Goal: Information Seeking & Learning: Learn about a topic

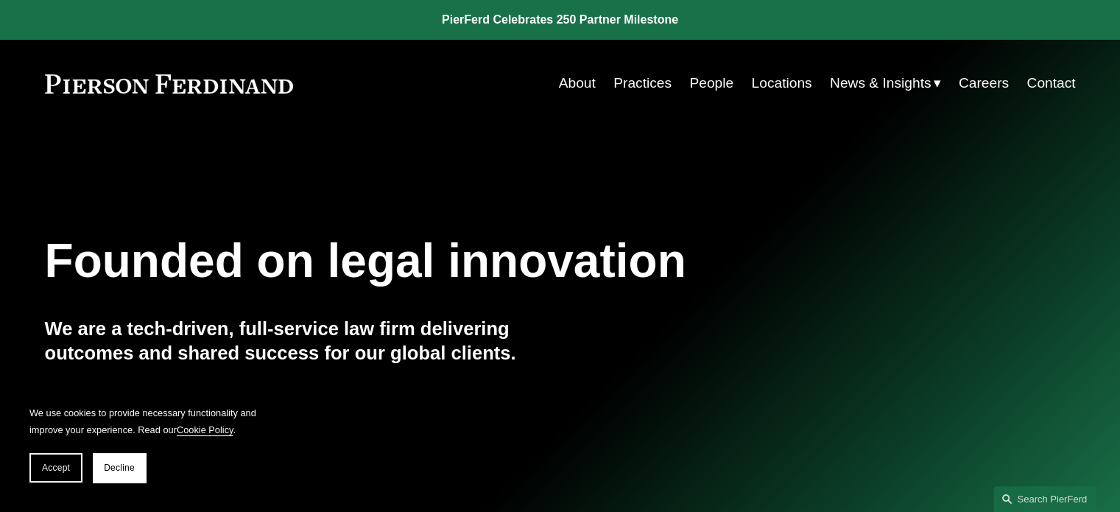
click at [711, 77] on link "People" at bounding box center [711, 83] width 44 height 28
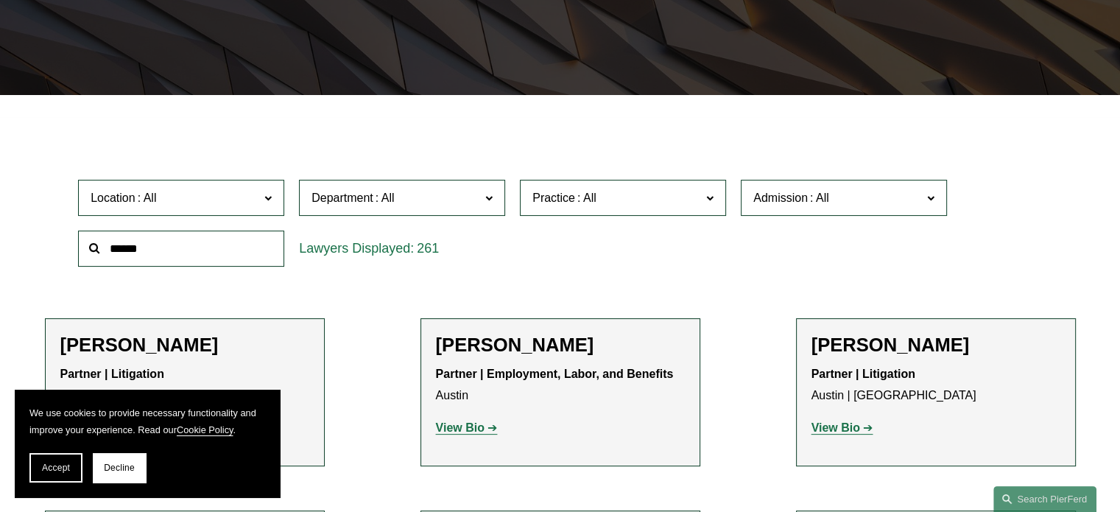
scroll to position [368, 0]
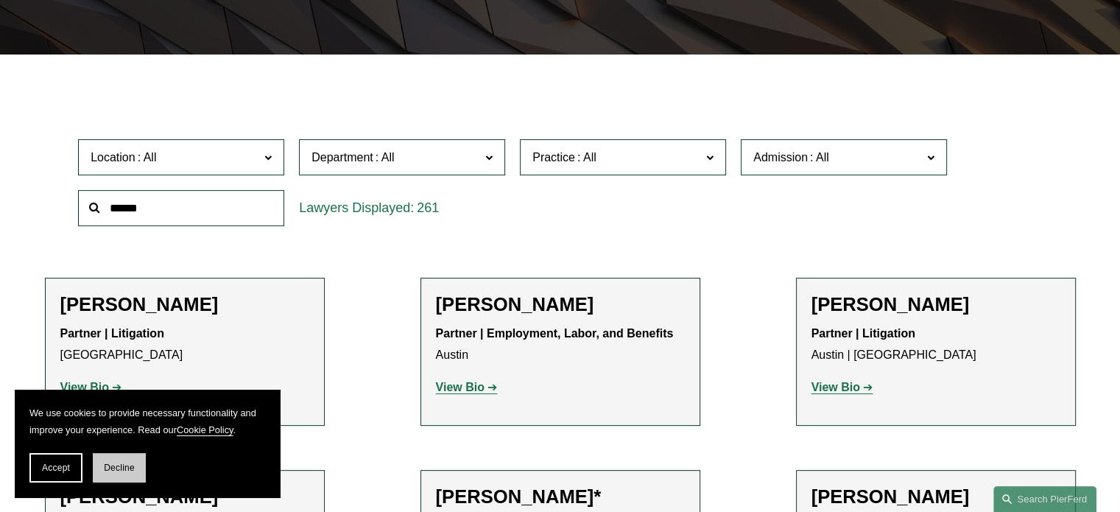
click at [121, 470] on span "Decline" at bounding box center [119, 467] width 31 height 10
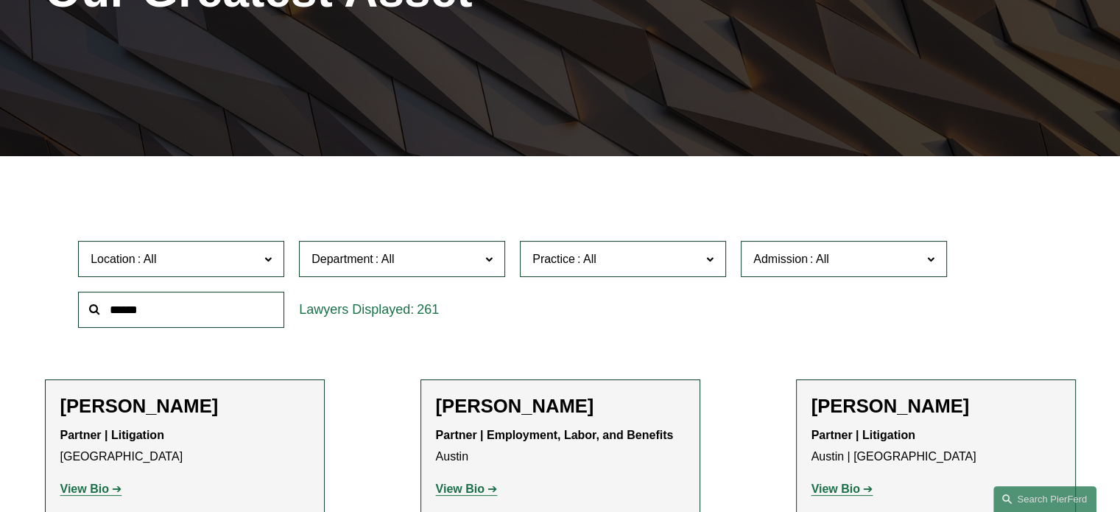
scroll to position [0, 0]
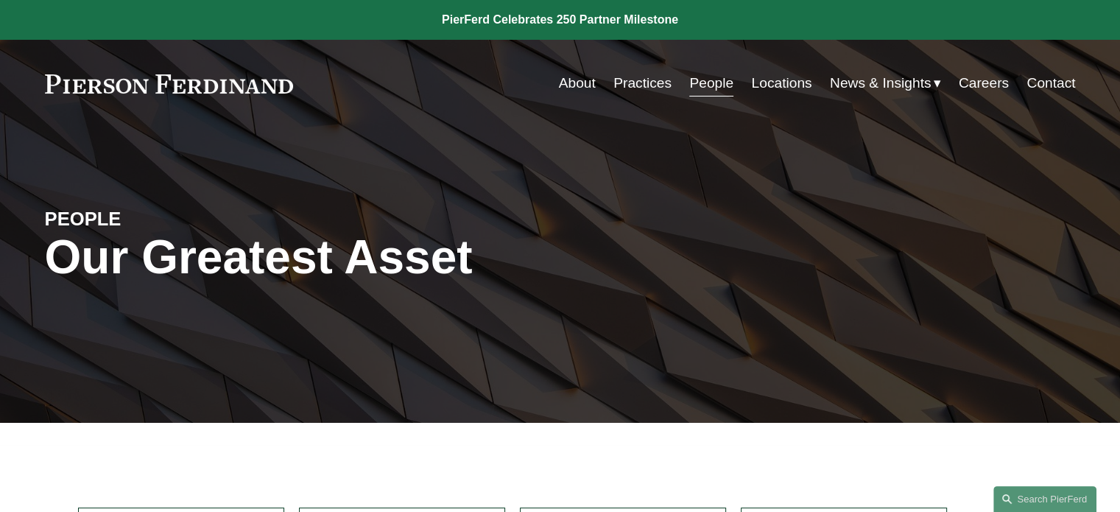
click at [633, 85] on link "Practices" at bounding box center [642, 83] width 58 height 28
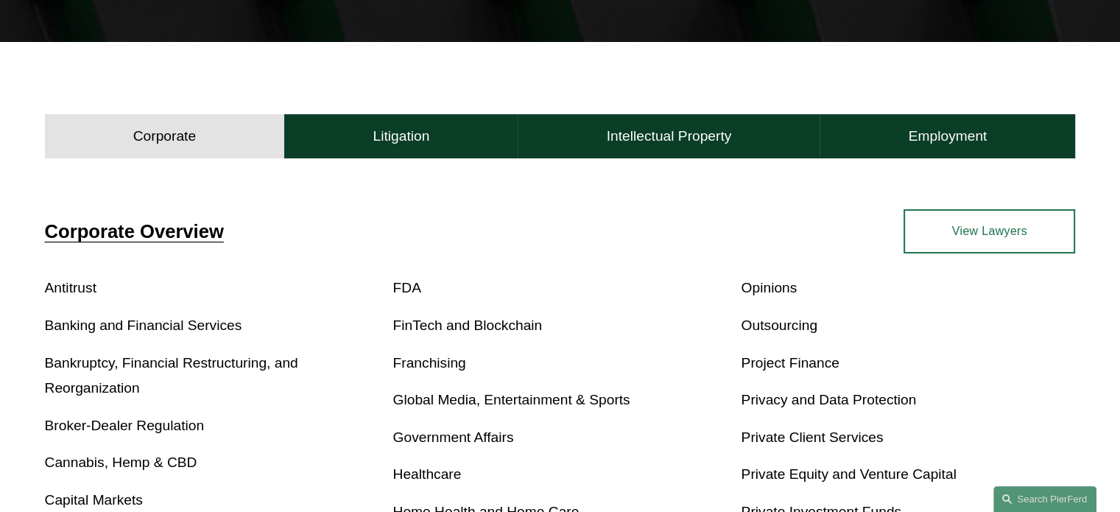
scroll to position [368, 0]
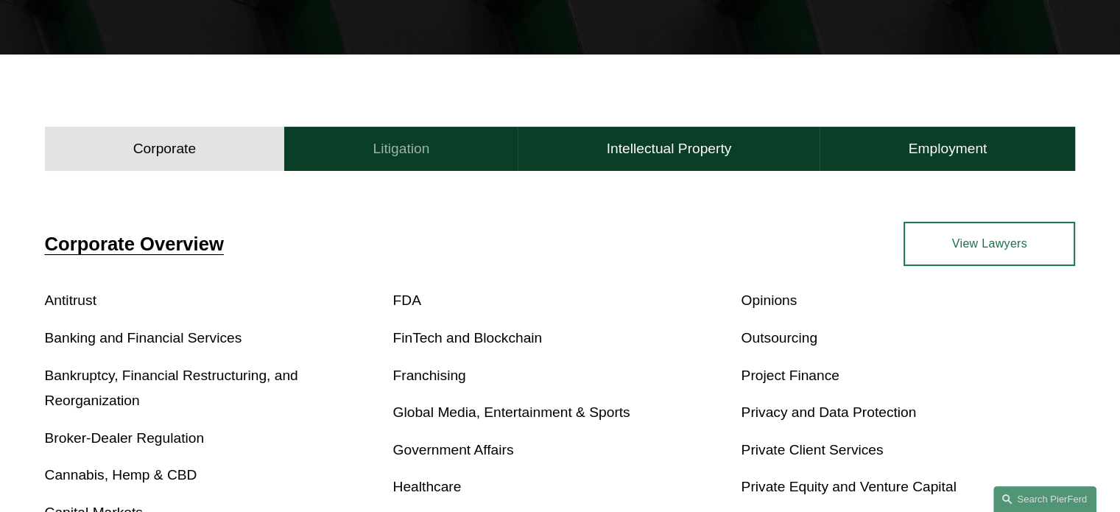
click at [368, 144] on button "Litigation" at bounding box center [400, 149] width 233 height 44
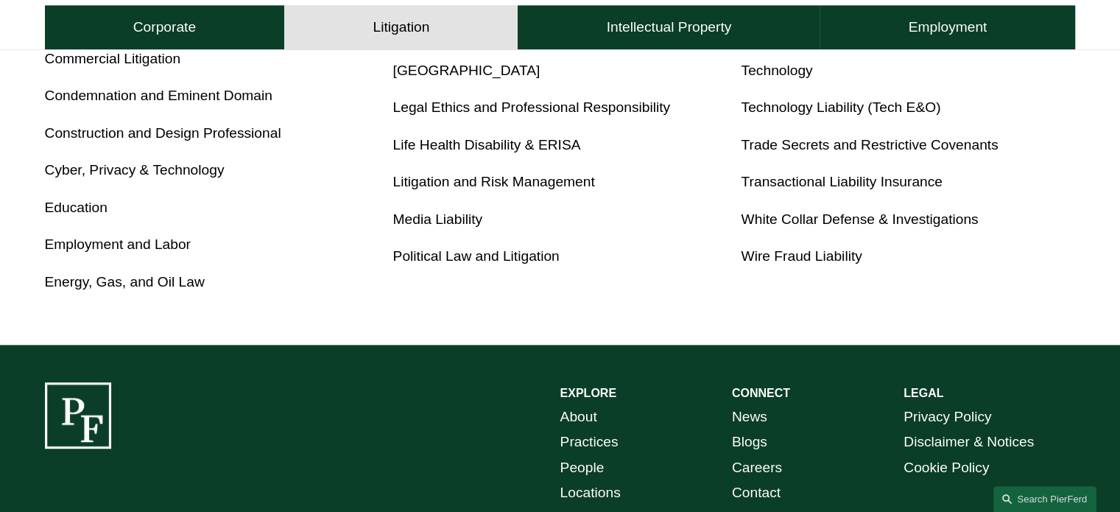
scroll to position [957, 0]
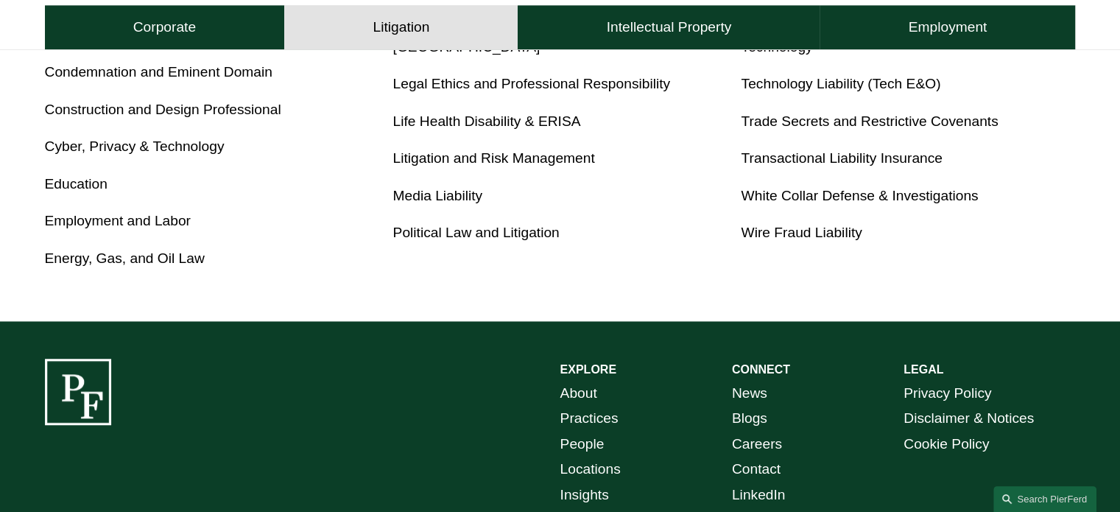
click at [835, 197] on link "White Collar Defense & Investigations" at bounding box center [859, 195] width 237 height 15
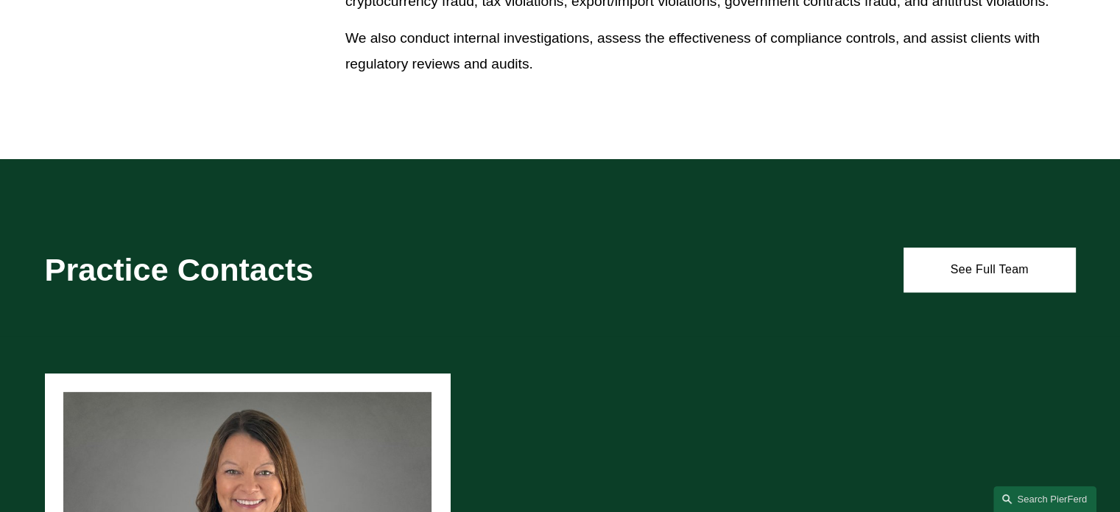
scroll to position [736, 0]
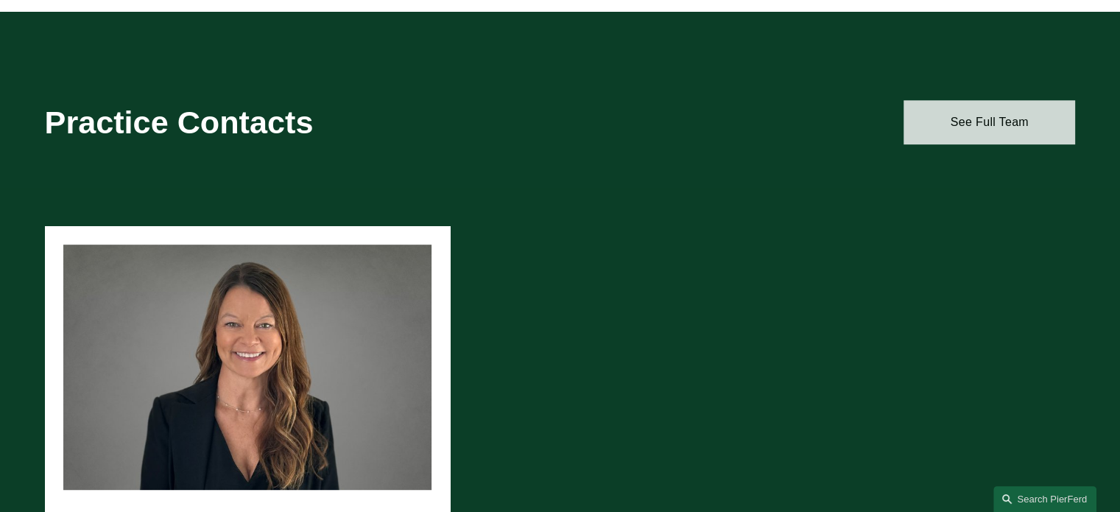
click at [993, 136] on link "See Full Team" at bounding box center [989, 122] width 172 height 44
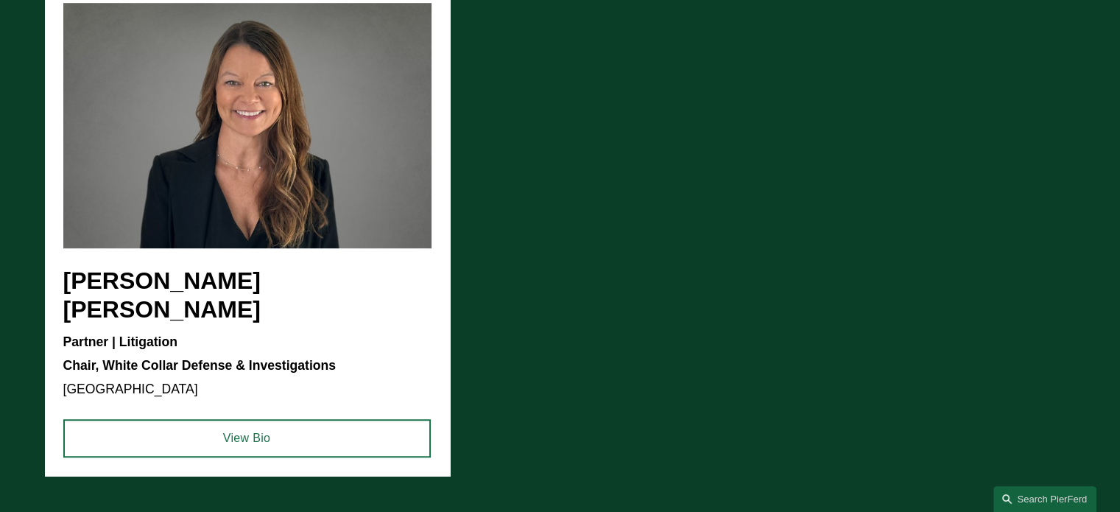
scroll to position [957, 0]
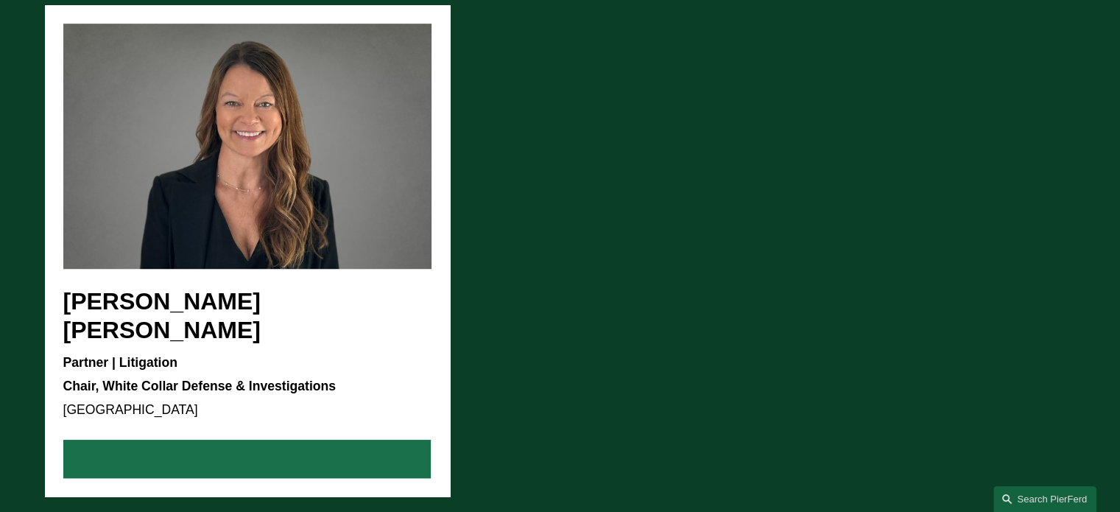
click at [272, 439] on link "View Bio" at bounding box center [246, 458] width 367 height 38
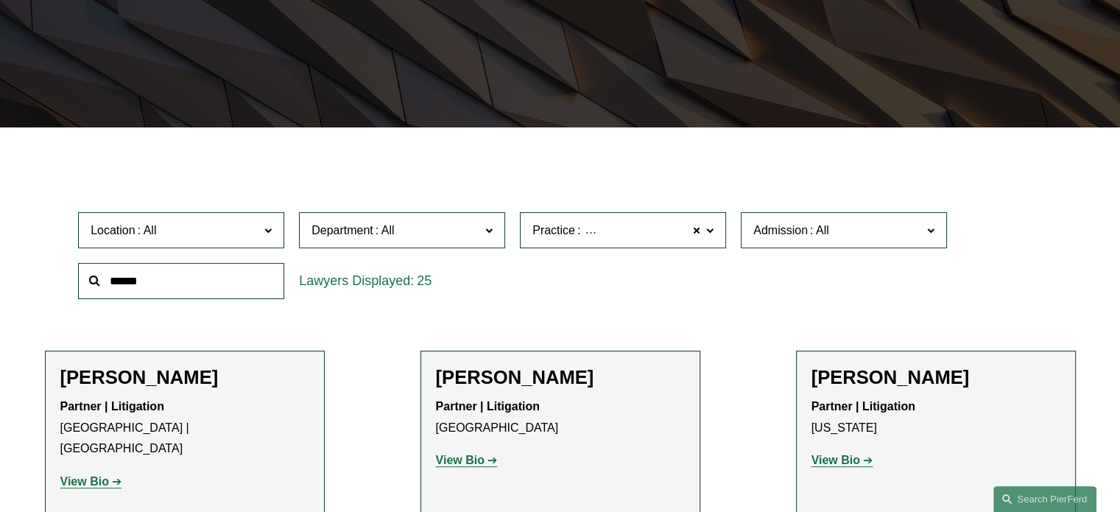
scroll to position [442, 0]
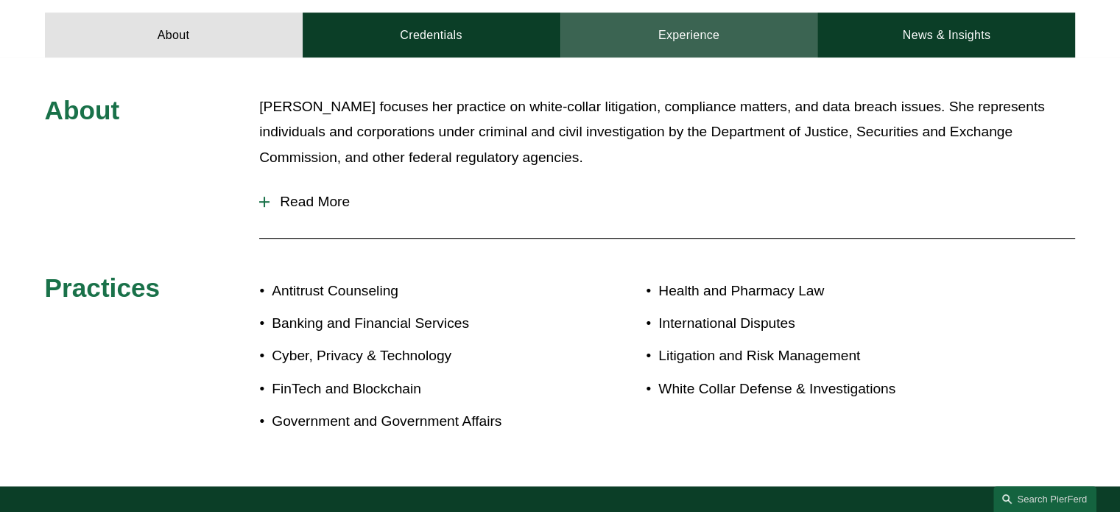
scroll to position [736, 0]
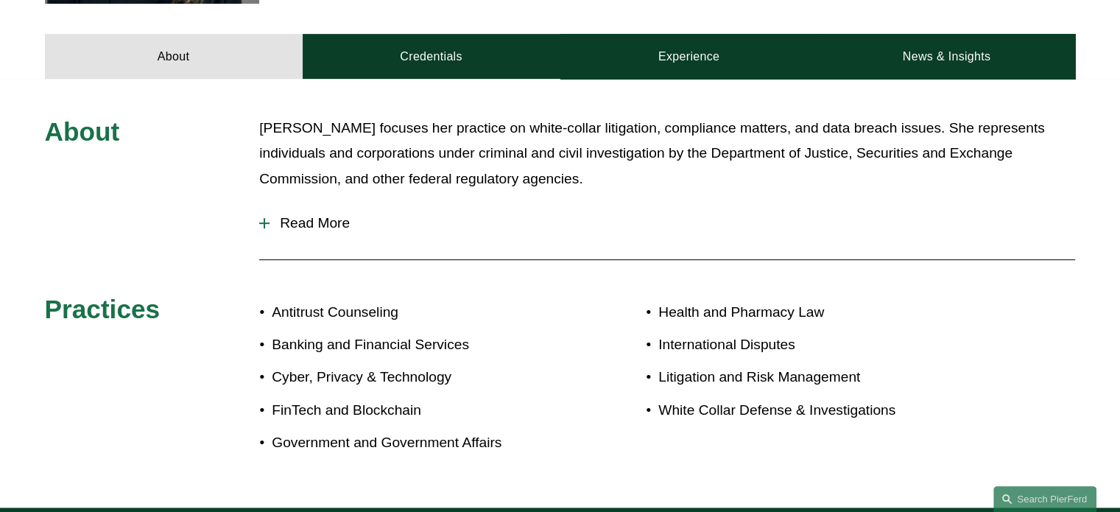
click at [267, 222] on div at bounding box center [264, 222] width 10 height 1
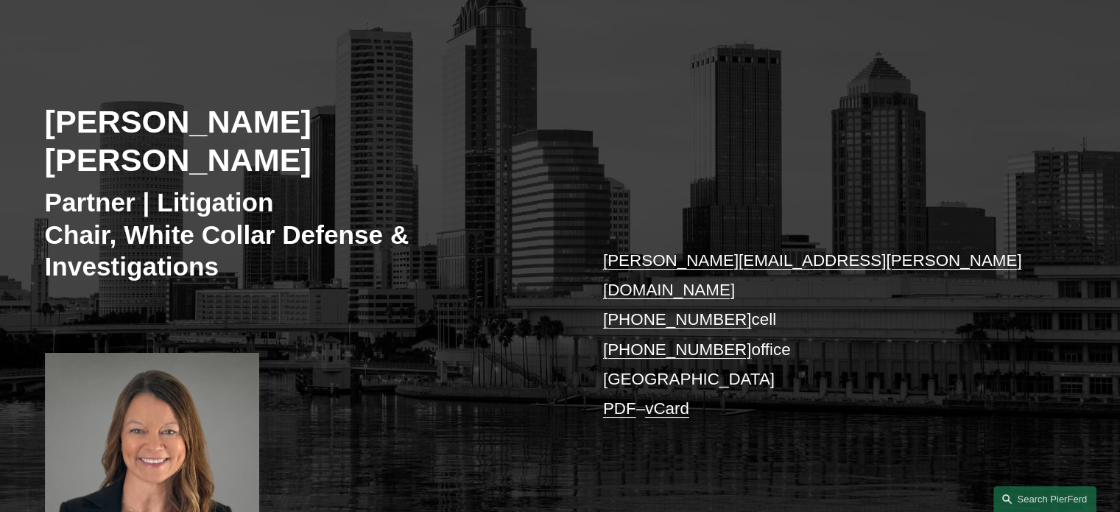
scroll to position [0, 0]
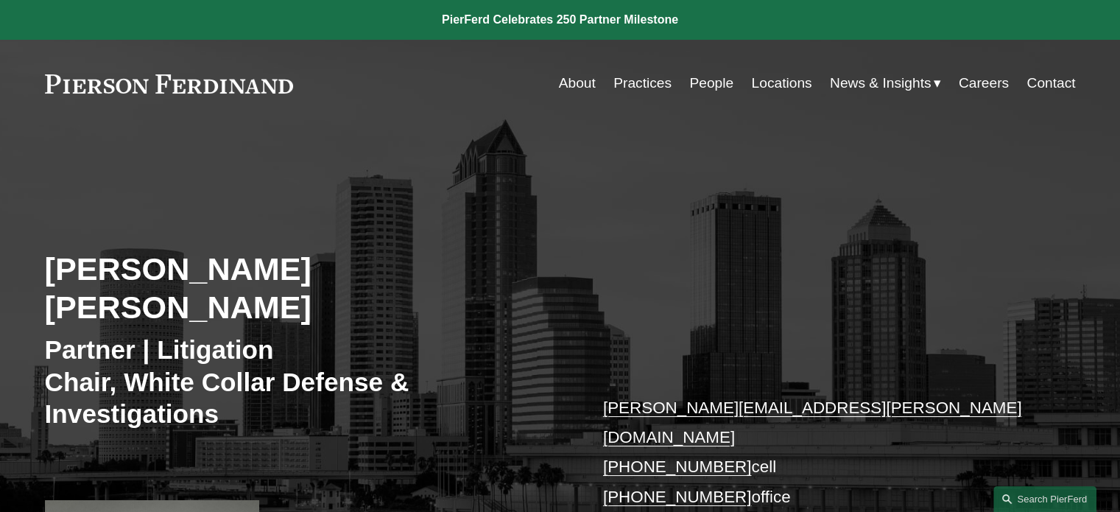
click at [763, 80] on link "Locations" at bounding box center [781, 83] width 60 height 28
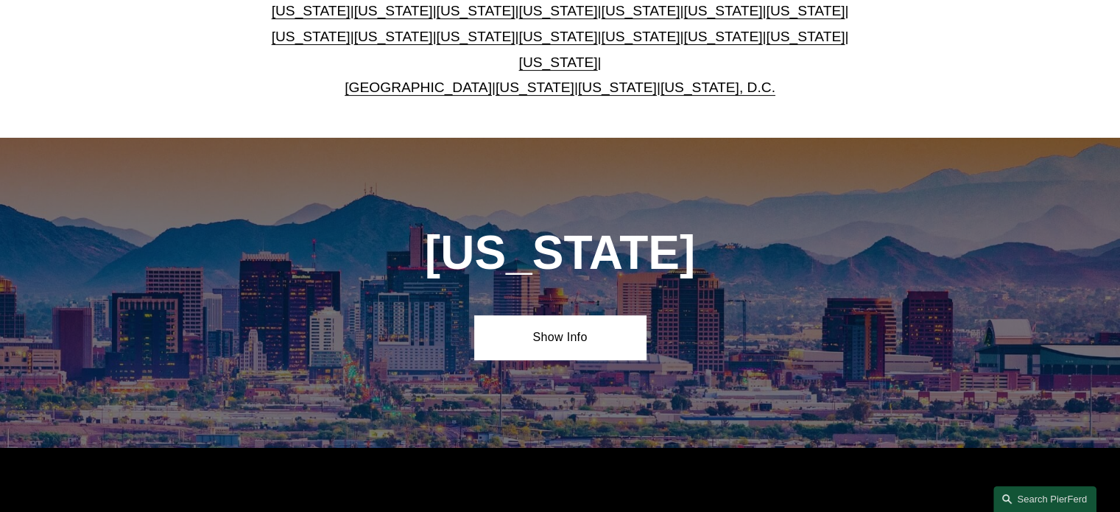
scroll to position [442, 0]
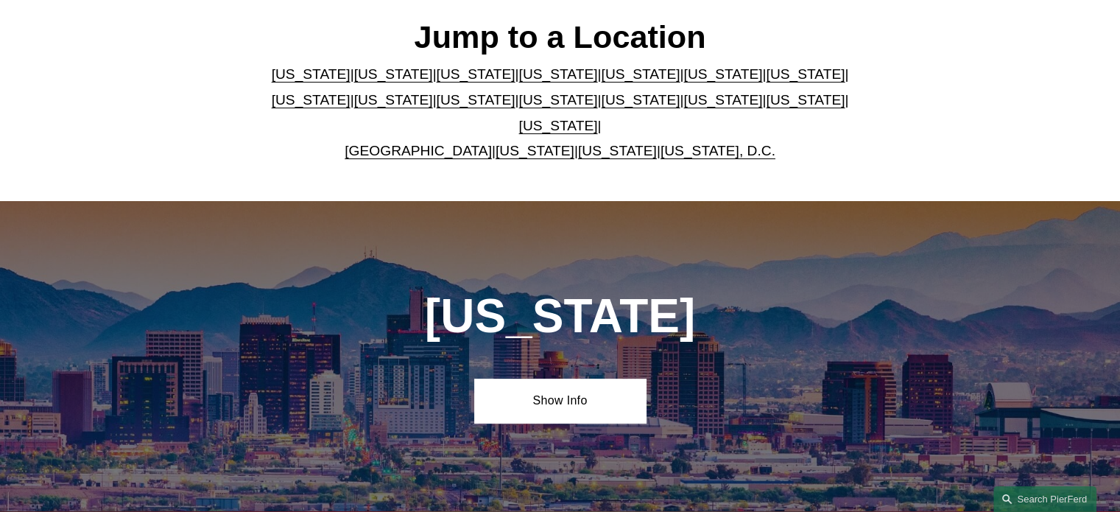
click at [692, 143] on link "[US_STATE], D.C." at bounding box center [717, 150] width 115 height 15
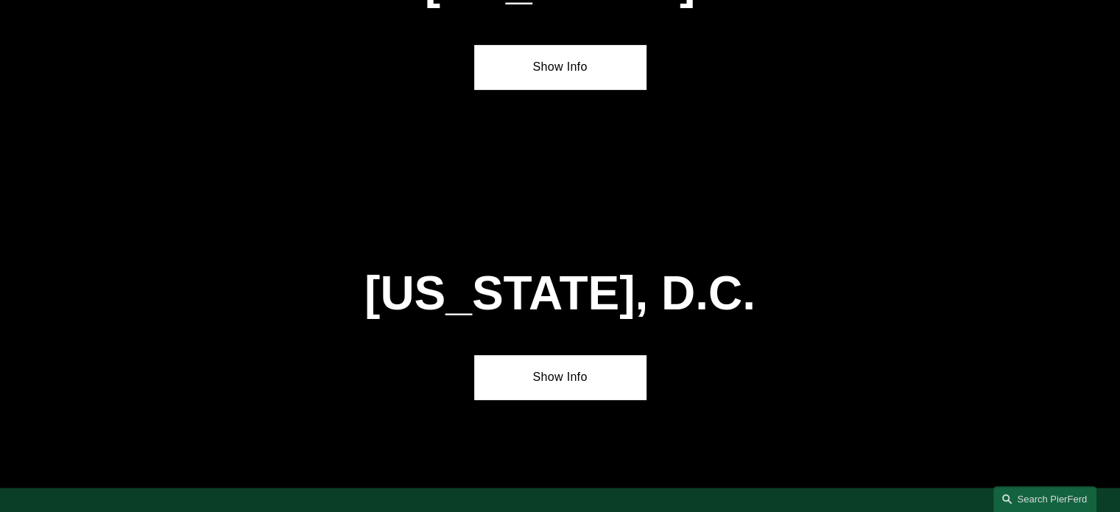
scroll to position [6215, 0]
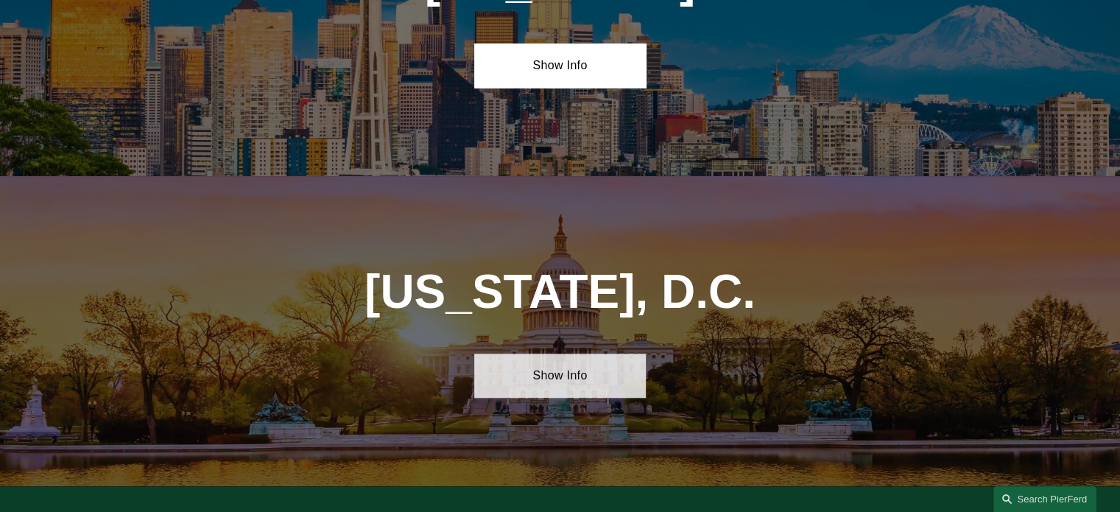
click at [566, 353] on link "Show Info" at bounding box center [560, 375] width 172 height 44
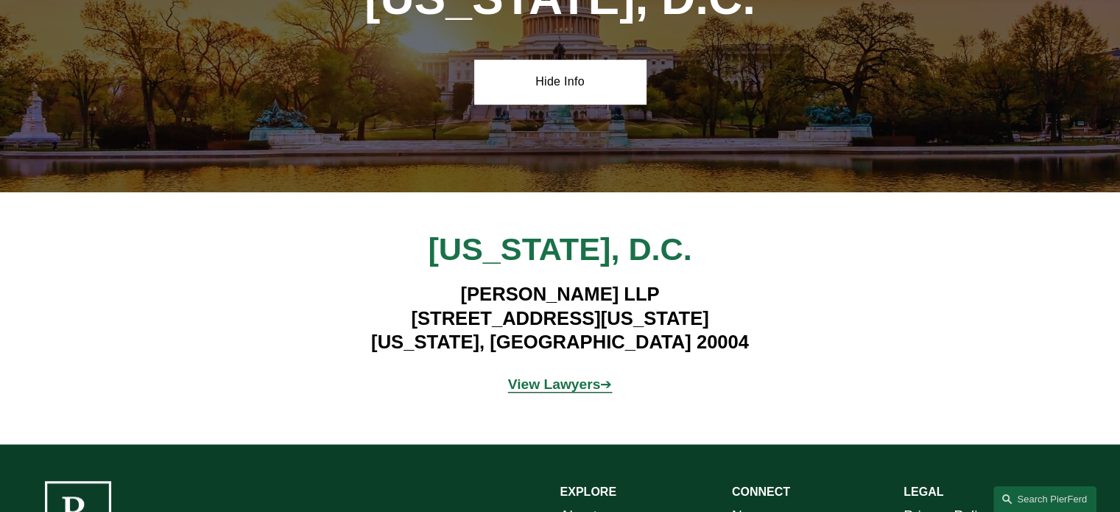
scroll to position [6509, 0]
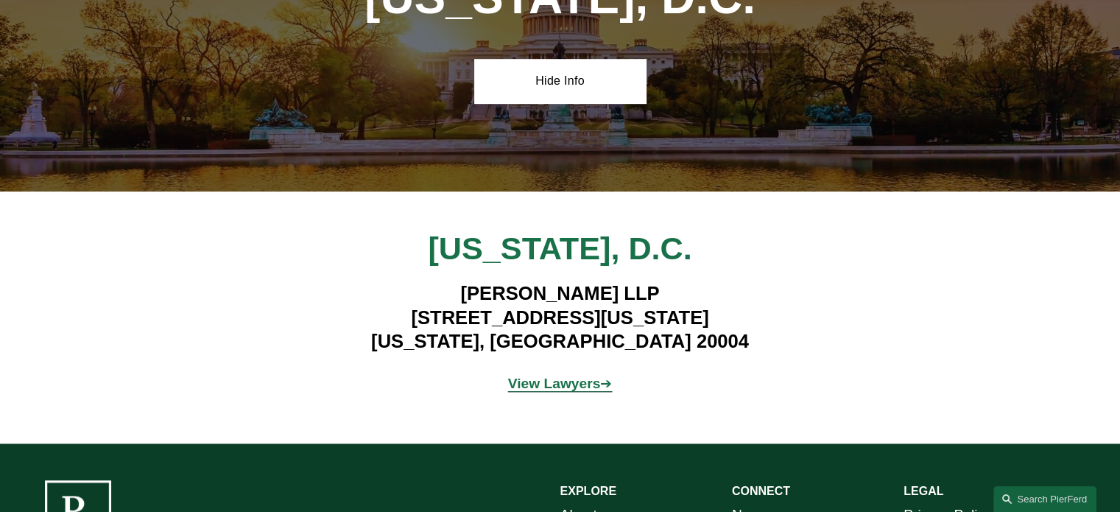
click at [536, 375] on strong "View Lawyers" at bounding box center [554, 382] width 93 height 15
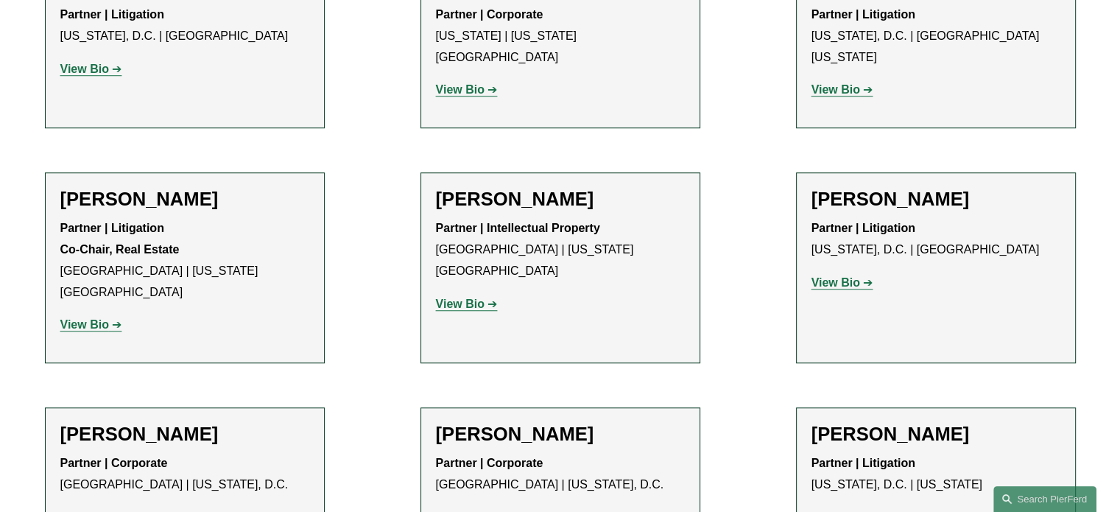
scroll to position [1104, 0]
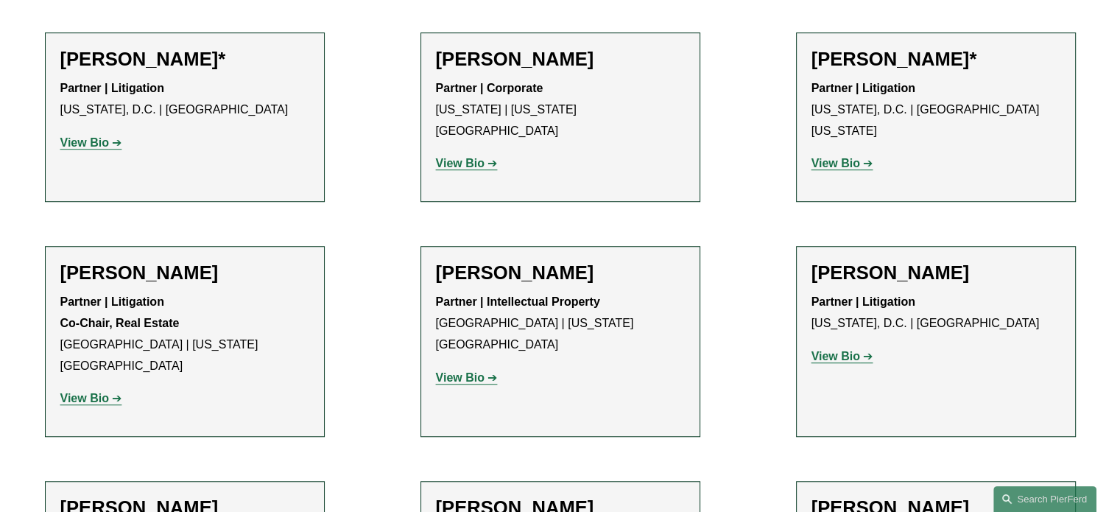
click at [136, 261] on h2 "[PERSON_NAME]" at bounding box center [184, 272] width 249 height 23
click at [84, 392] on strong "View Bio" at bounding box center [84, 398] width 49 height 13
click at [88, 136] on strong "View Bio" at bounding box center [84, 142] width 49 height 13
click at [836, 157] on strong "View Bio" at bounding box center [835, 163] width 49 height 13
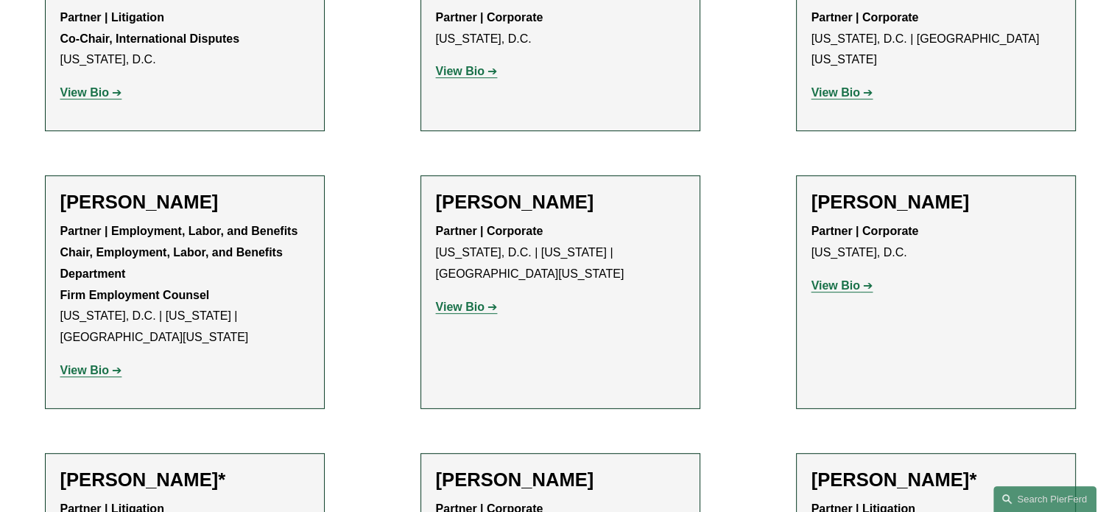
scroll to position [663, 0]
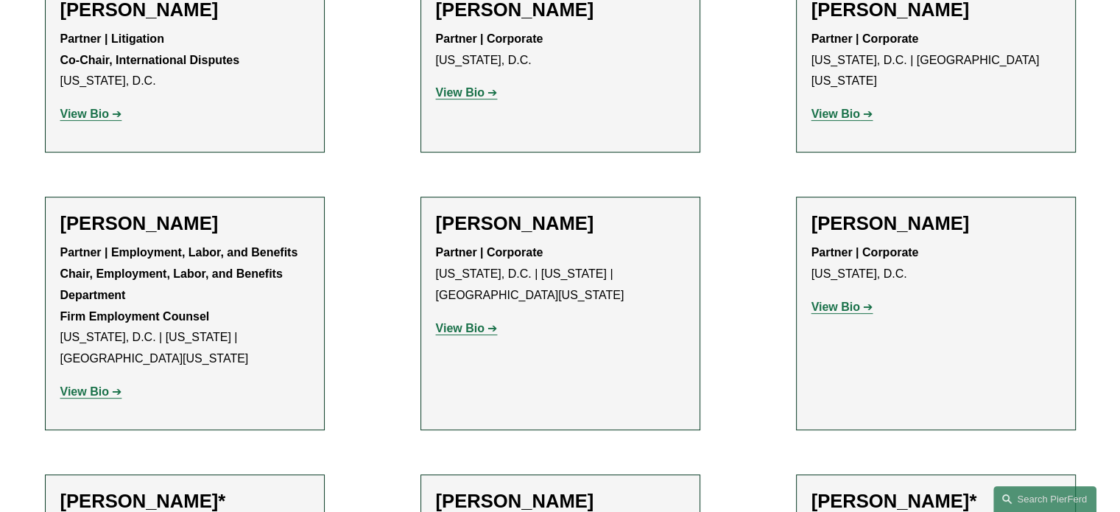
click at [90, 385] on strong "View Bio" at bounding box center [84, 391] width 49 height 13
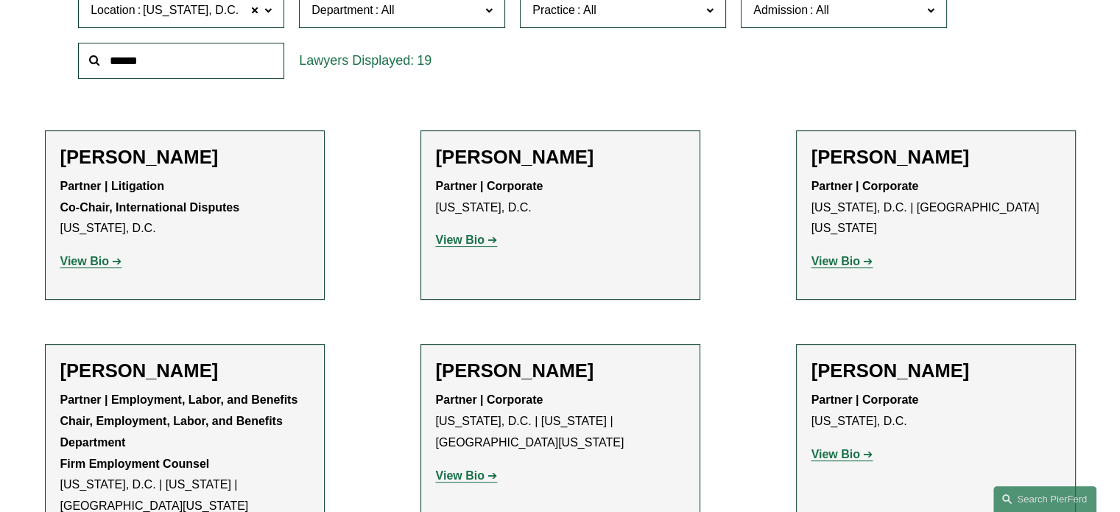
scroll to position [442, 0]
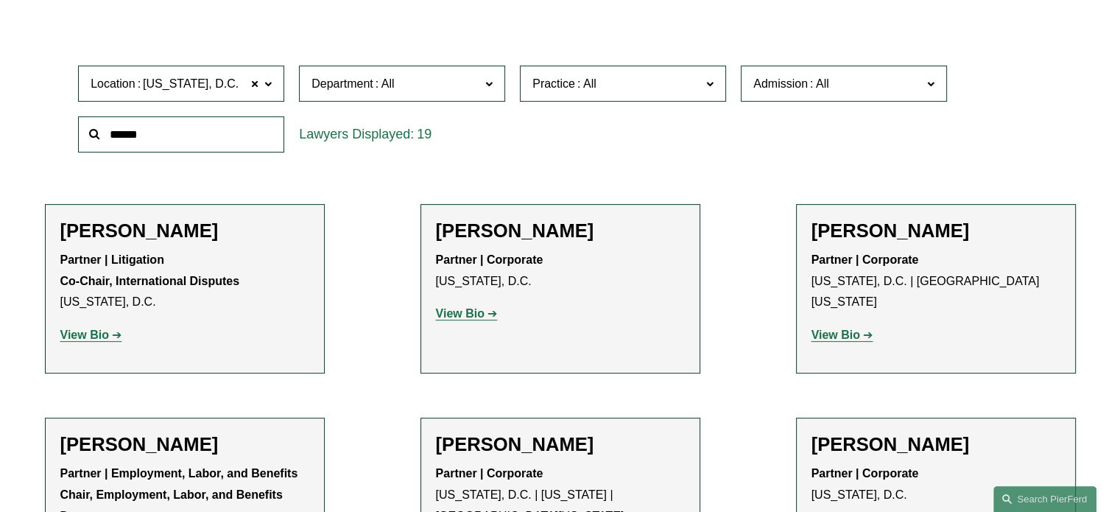
click at [99, 336] on strong "View Bio" at bounding box center [84, 334] width 49 height 13
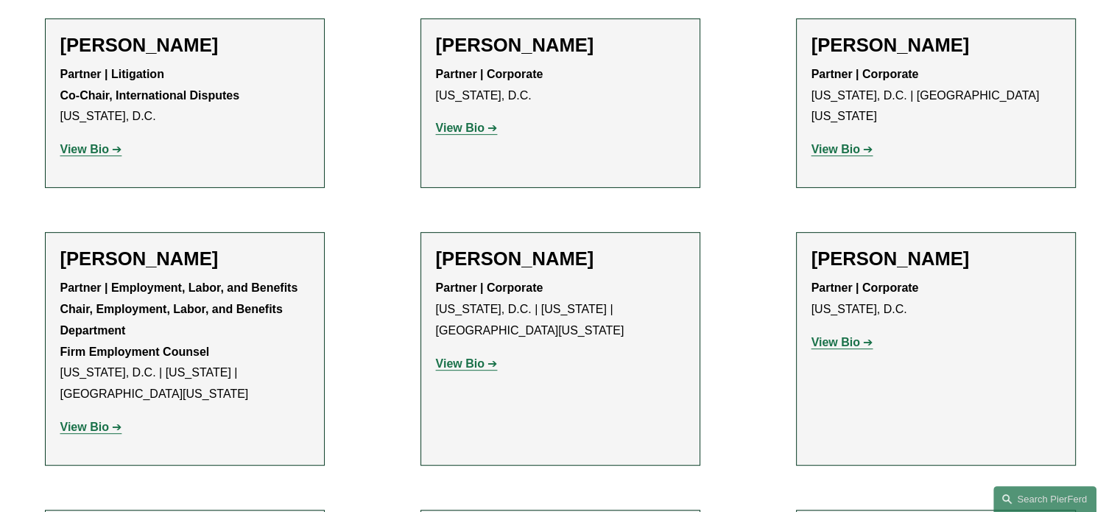
scroll to position [663, 0]
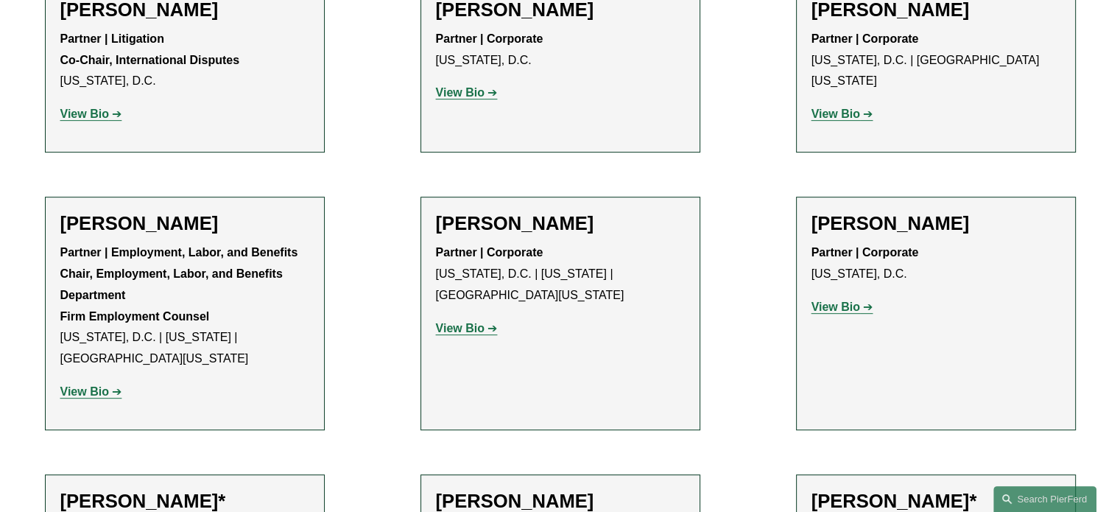
click at [474, 322] on strong "View Bio" at bounding box center [460, 328] width 49 height 13
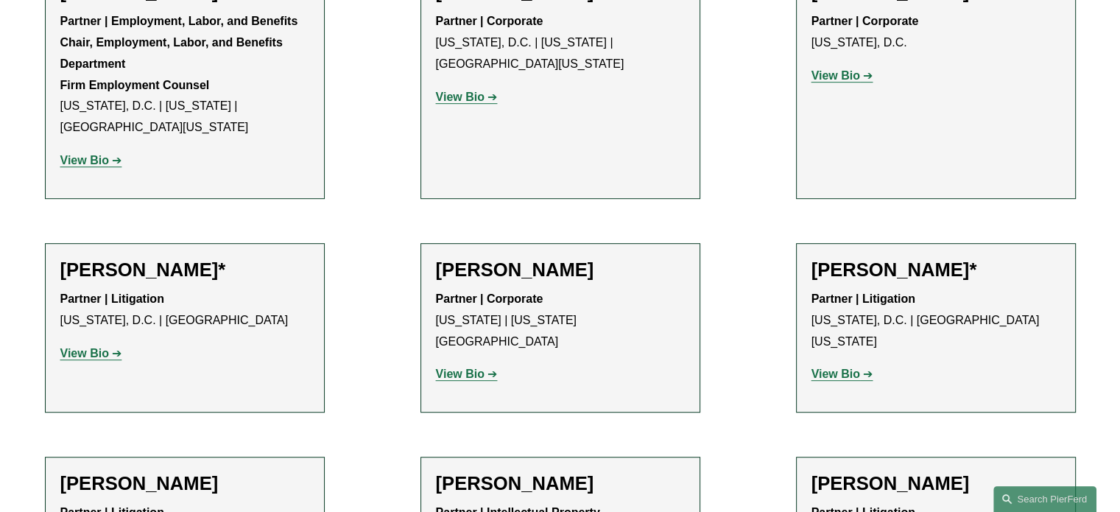
scroll to position [1031, 0]
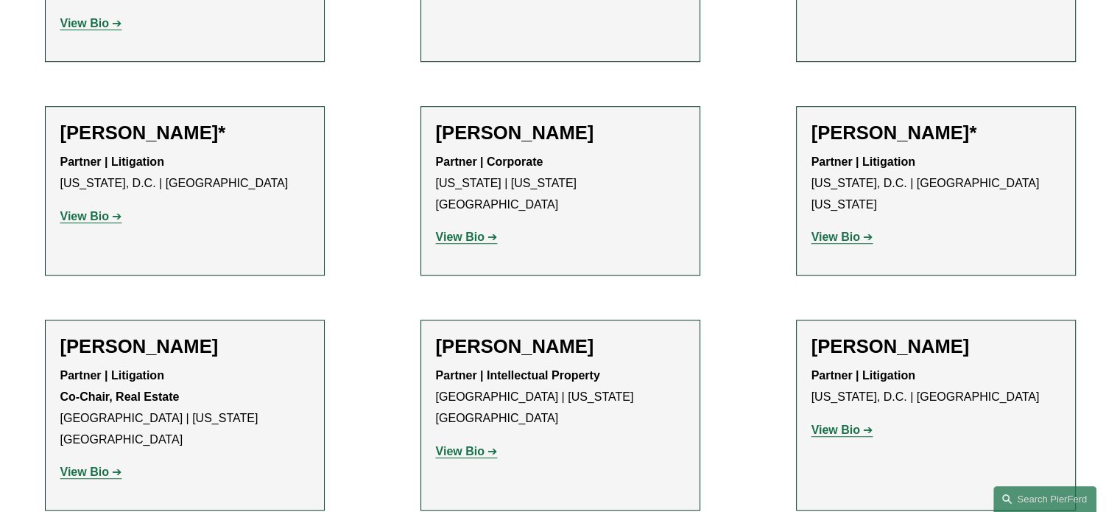
click at [459, 230] on strong "View Bio" at bounding box center [460, 236] width 49 height 13
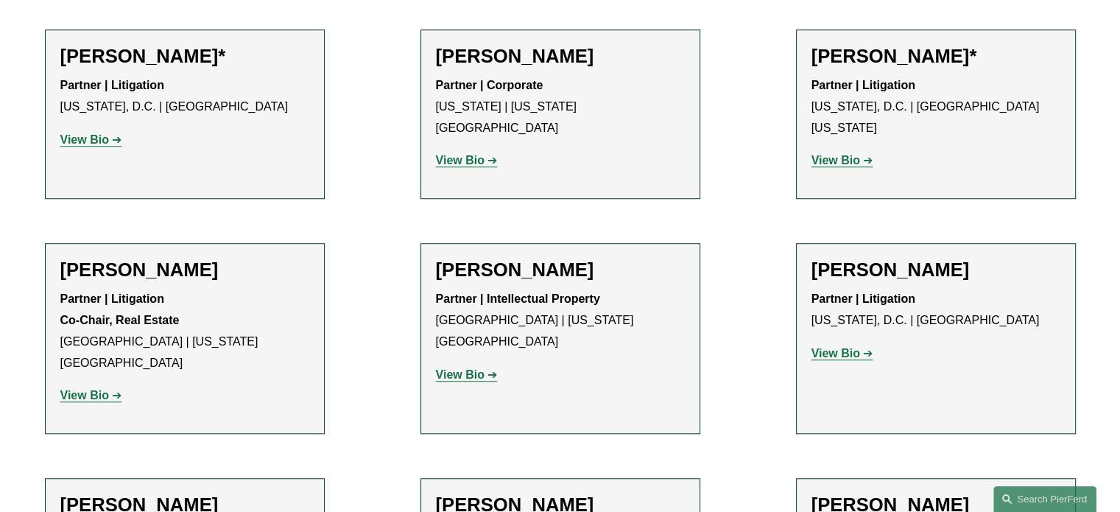
scroll to position [1178, 0]
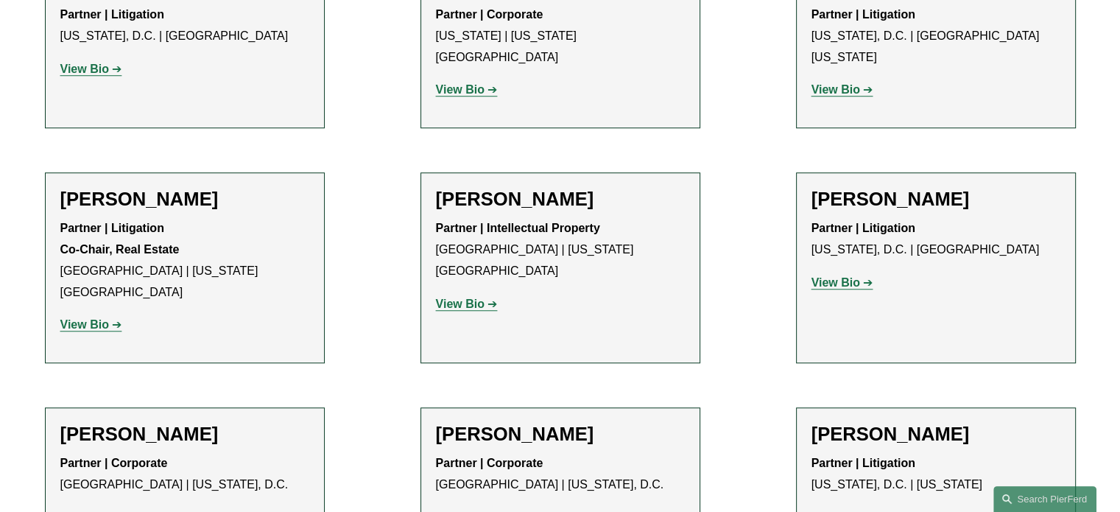
click at [465, 297] on strong "View Bio" at bounding box center [460, 303] width 49 height 13
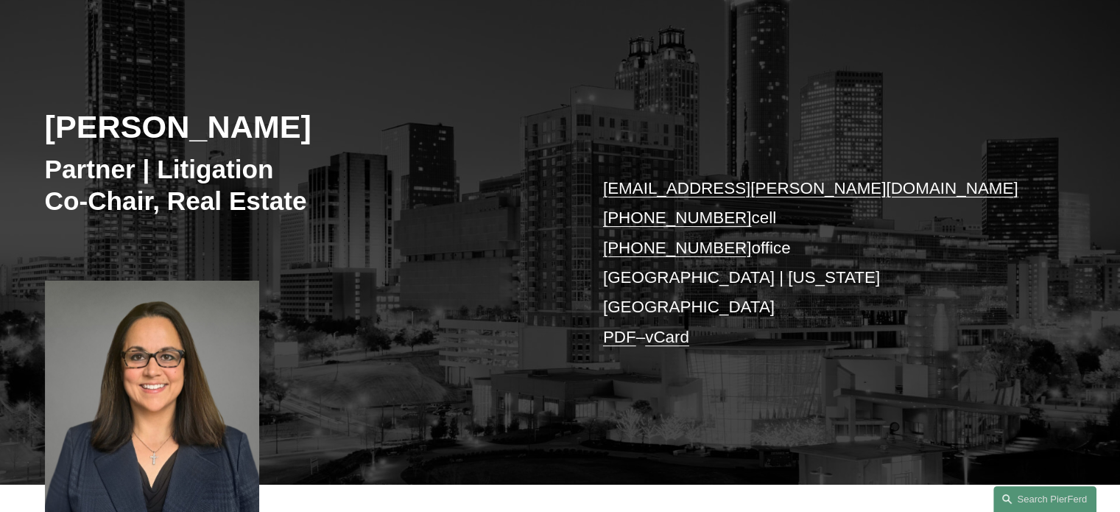
scroll to position [147, 0]
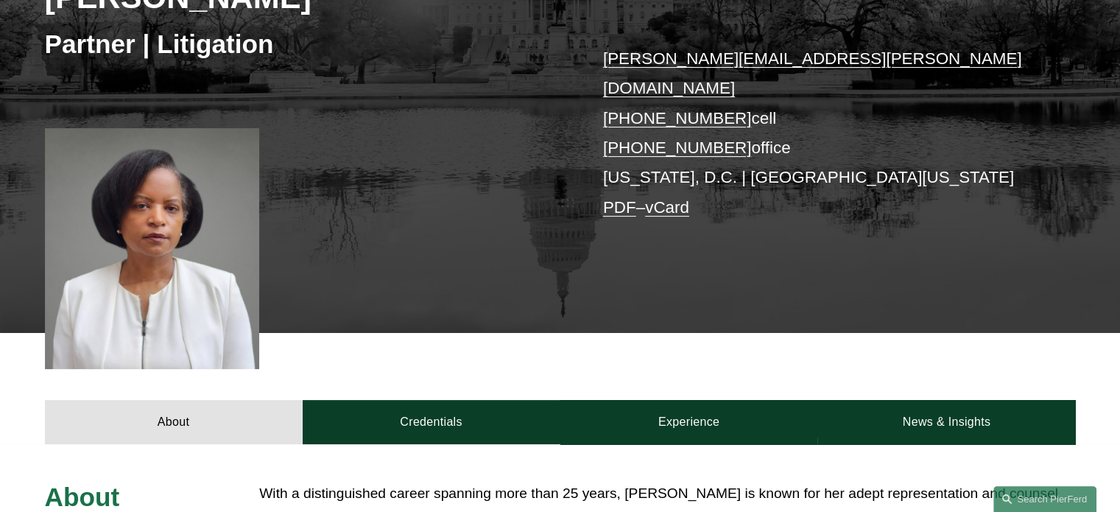
scroll to position [294, 0]
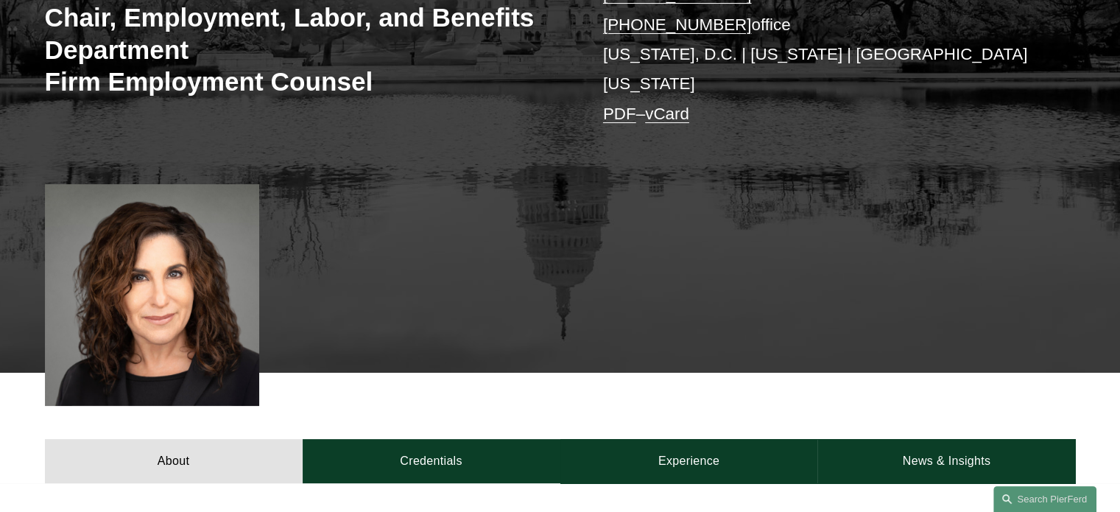
scroll to position [368, 0]
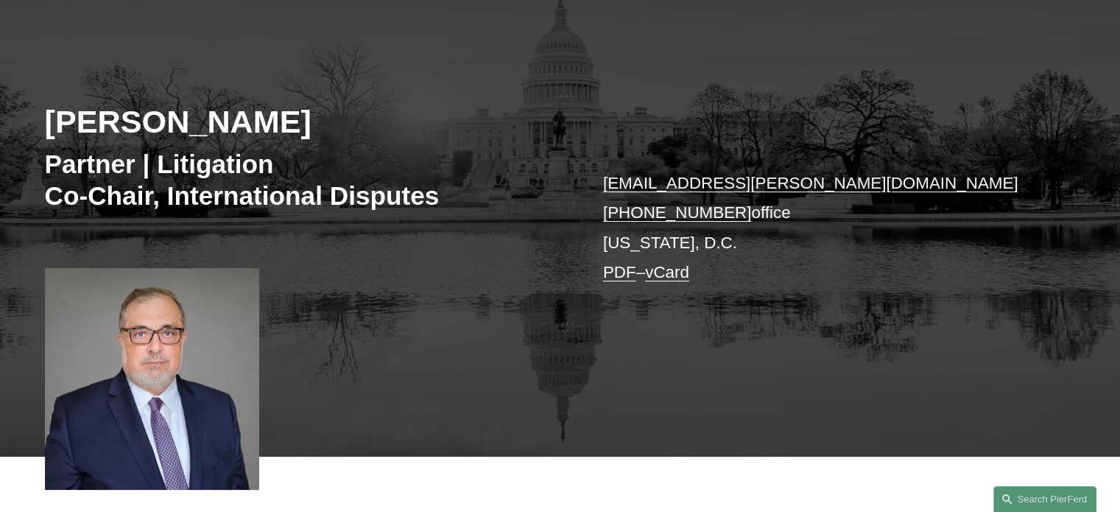
scroll to position [147, 0]
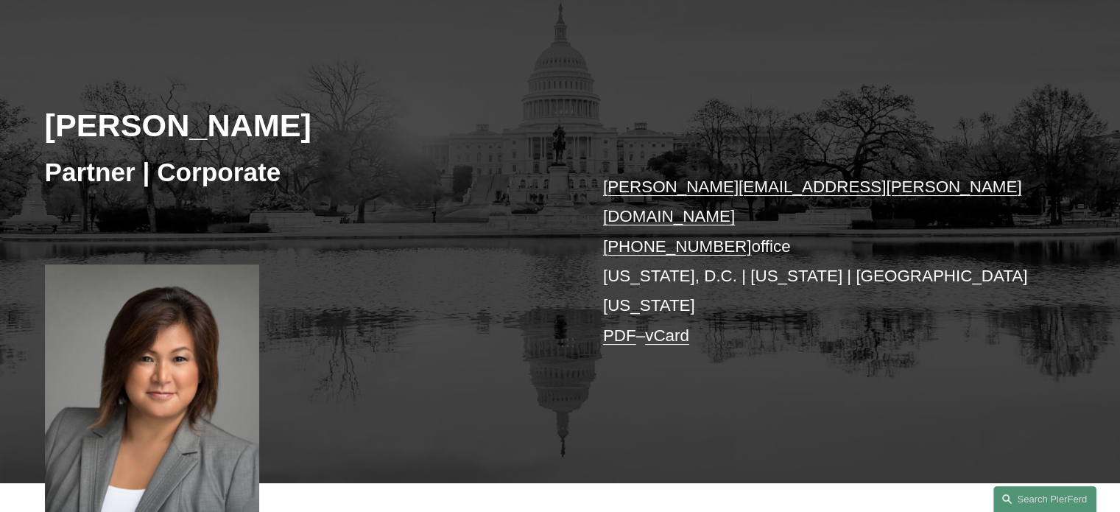
scroll to position [221, 0]
